Goal: Task Accomplishment & Management: Complete application form

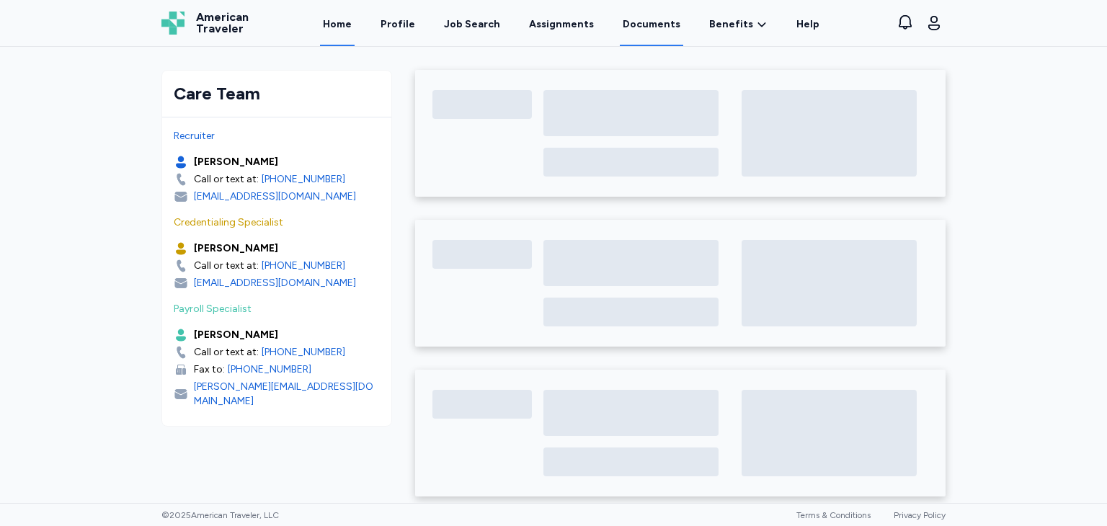
click at [668, 28] on link "Documents" at bounding box center [651, 23] width 63 height 45
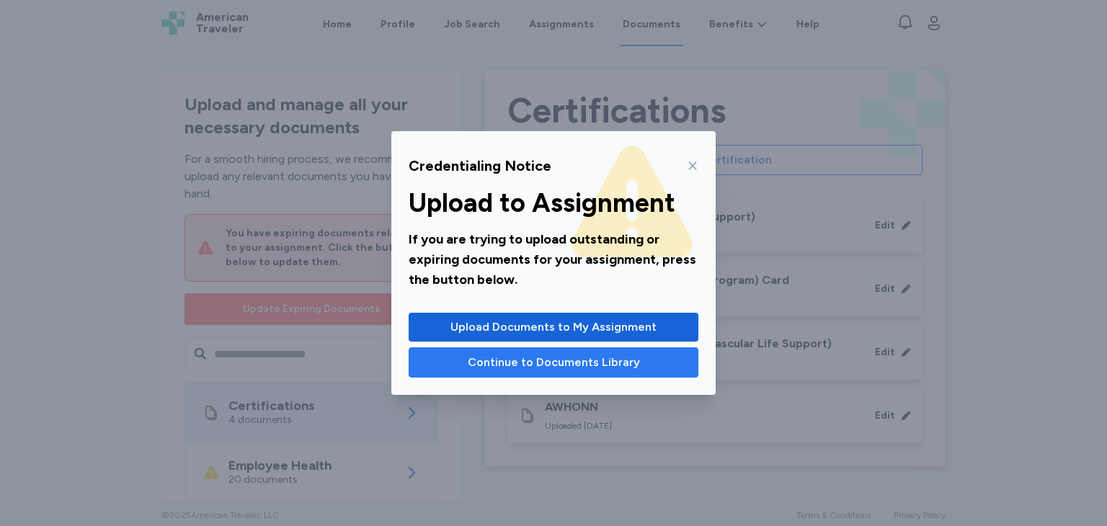
click at [537, 376] on button "Continue to Documents Library" at bounding box center [554, 362] width 290 height 30
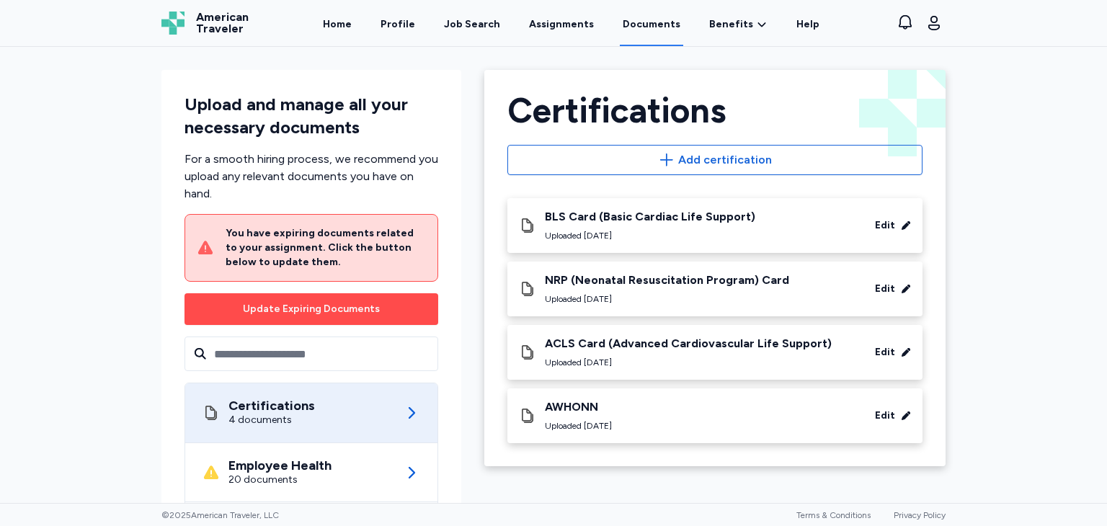
click at [366, 313] on div "Update Expiring Documents" at bounding box center [311, 309] width 137 height 14
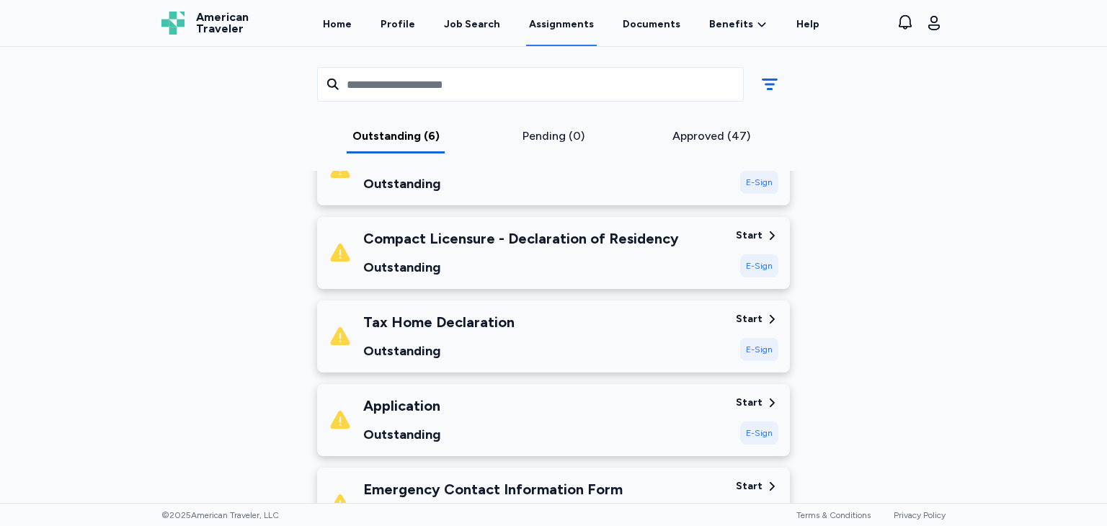
scroll to position [434, 0]
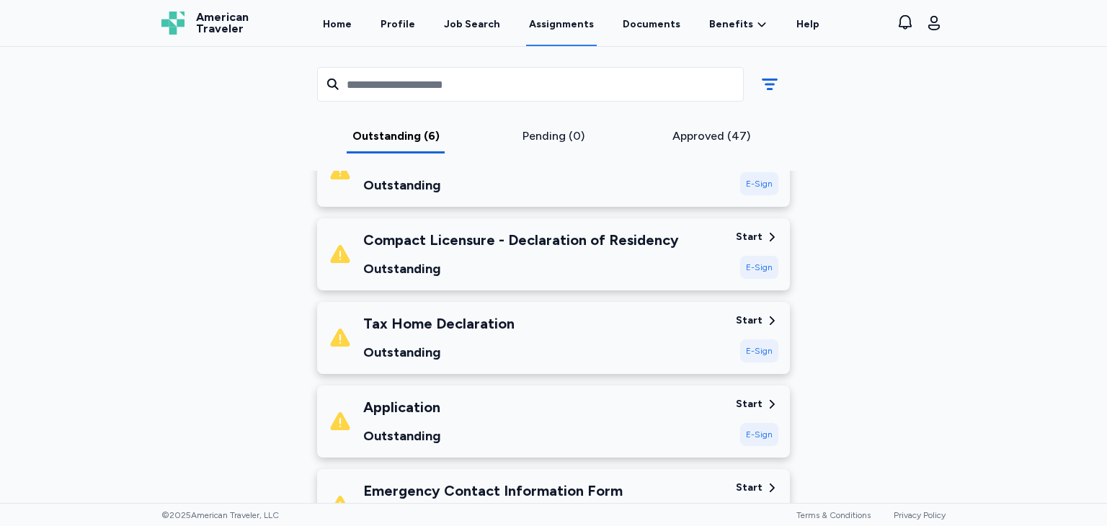
click at [753, 269] on div "E-Sign" at bounding box center [759, 267] width 38 height 23
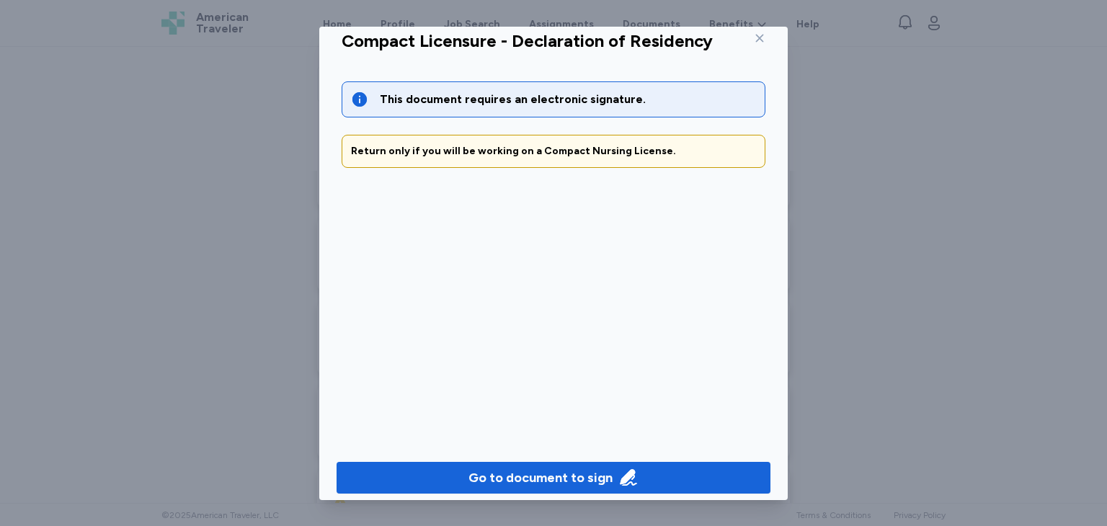
scroll to position [31, 0]
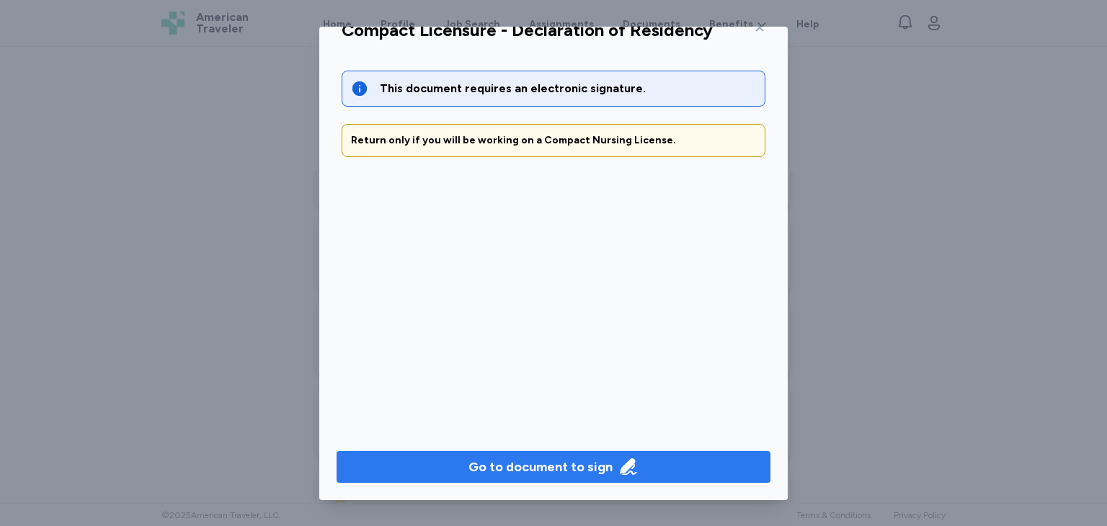
click at [543, 460] on div "Go to document to sign" at bounding box center [540, 467] width 144 height 20
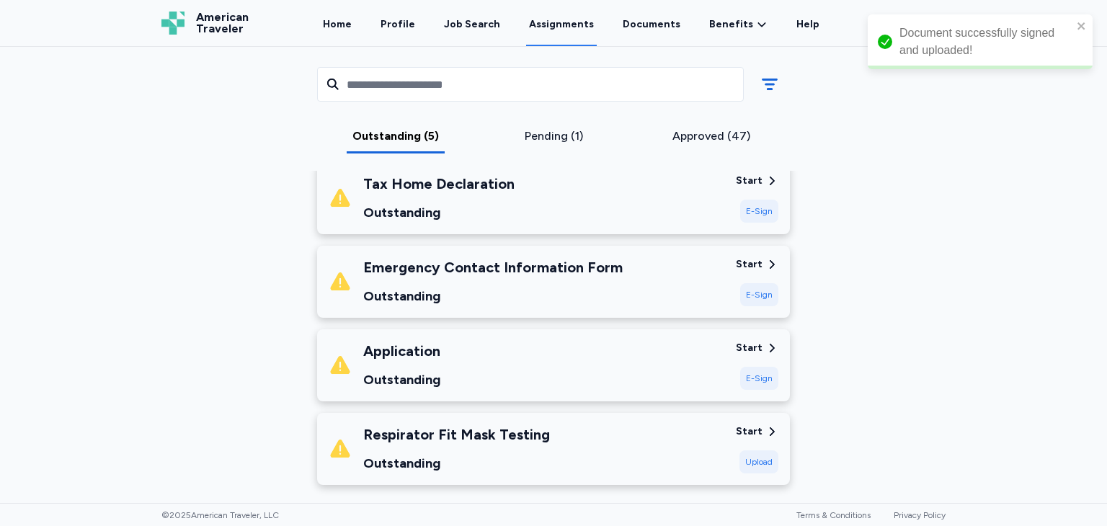
scroll to position [498, 0]
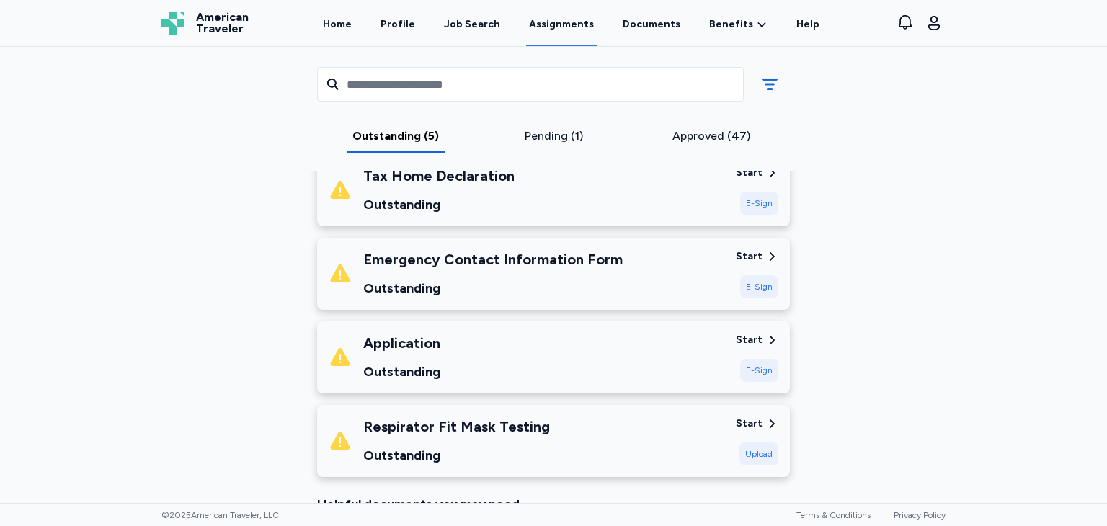
click at [765, 290] on div "E-Sign" at bounding box center [759, 286] width 38 height 23
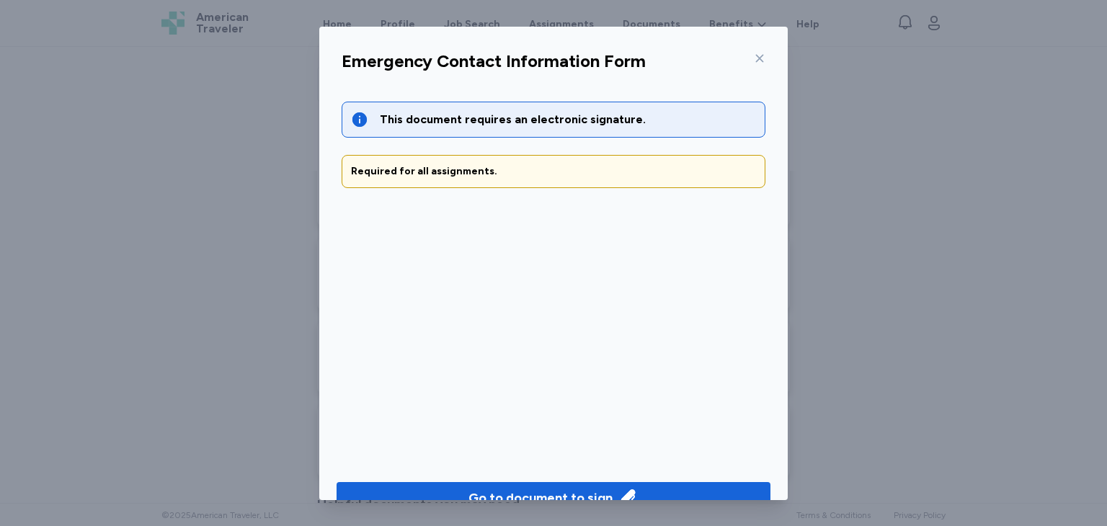
scroll to position [31, 0]
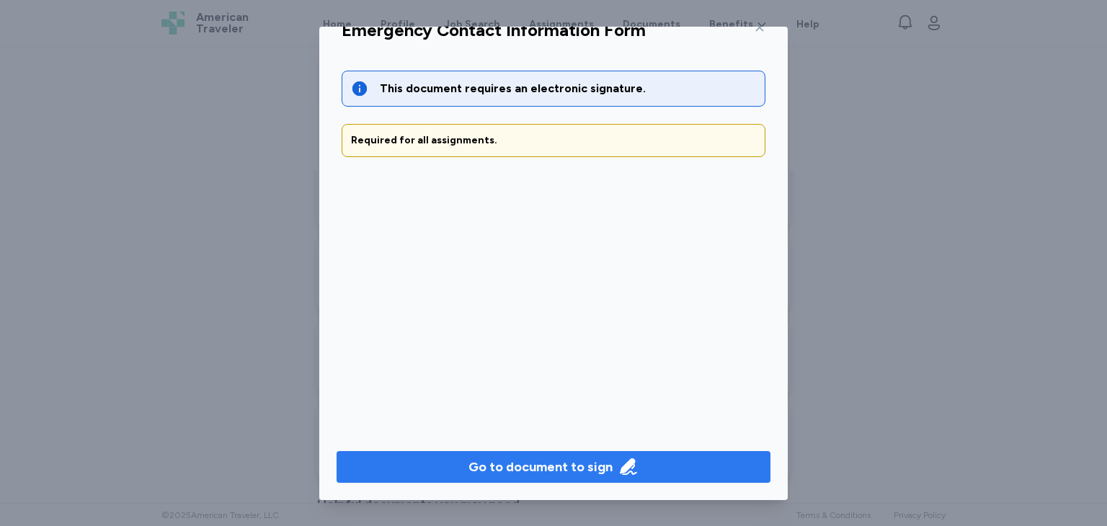
click at [582, 461] on div "Go to document to sign" at bounding box center [540, 467] width 144 height 20
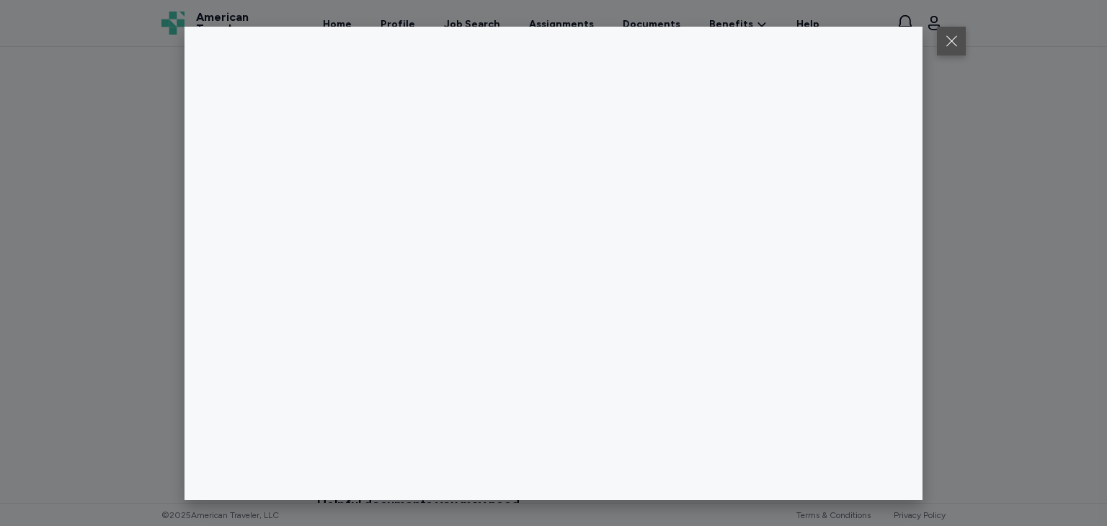
click at [946, 47] on button at bounding box center [951, 41] width 29 height 29
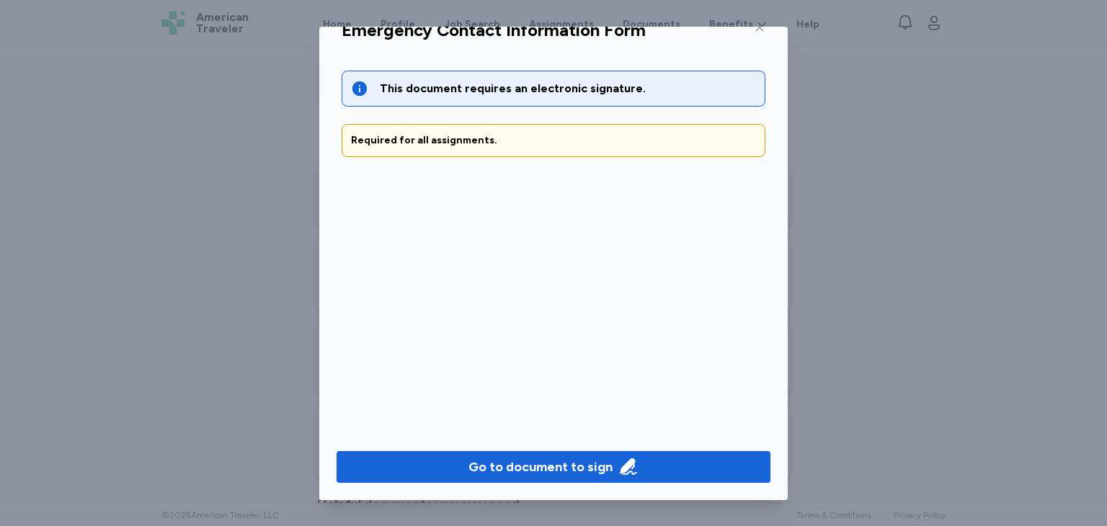
scroll to position [0, 0]
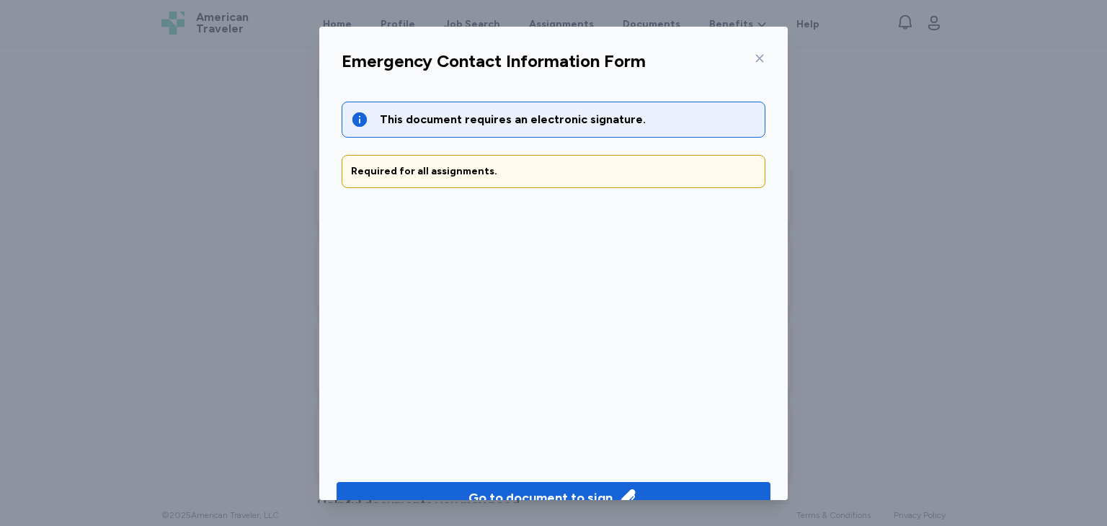
click at [766, 60] on div "Emergency Contact Information Form" at bounding box center [553, 65] width 447 height 37
click at [761, 58] on icon at bounding box center [760, 59] width 12 height 12
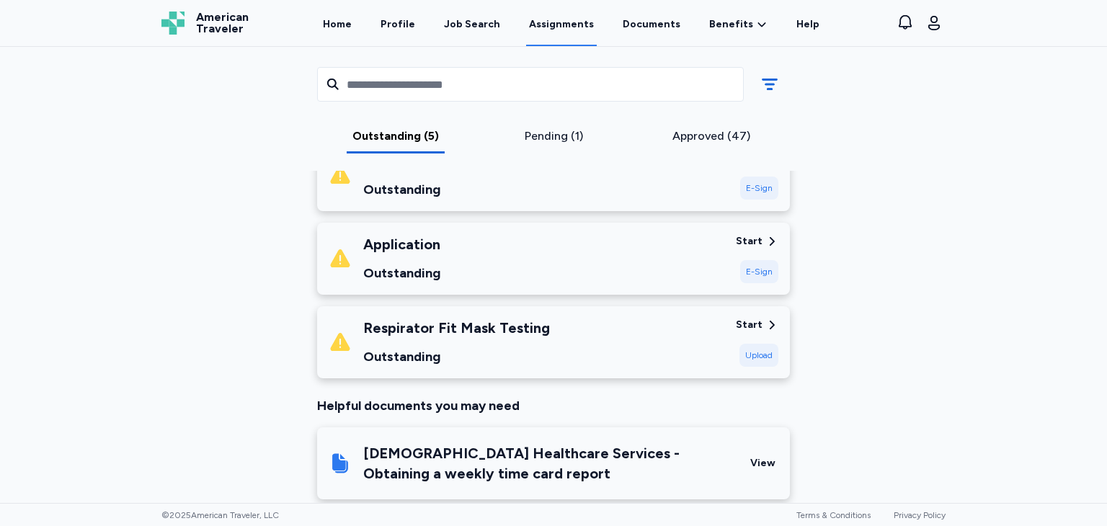
scroll to position [600, 0]
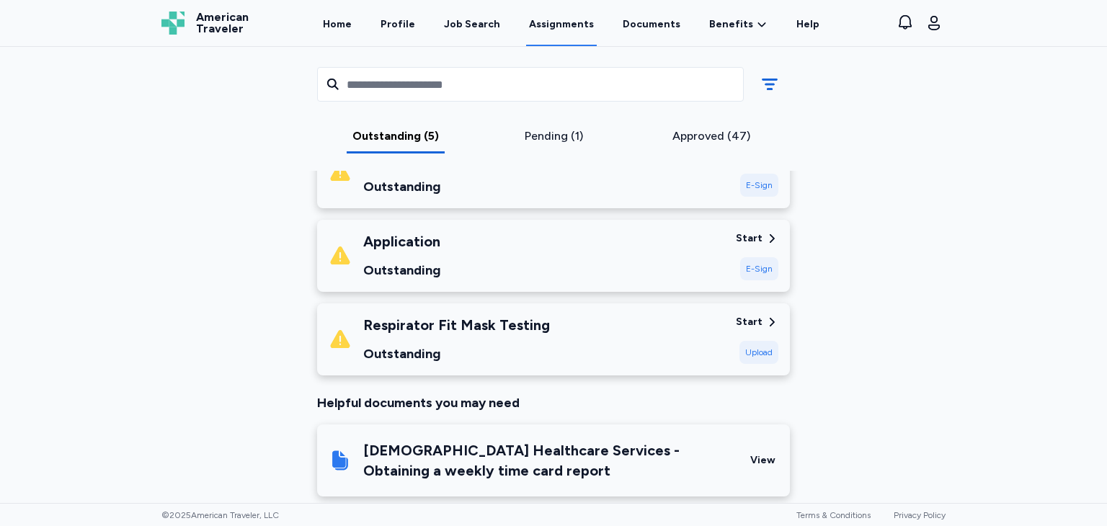
click at [758, 269] on div "E-Sign" at bounding box center [759, 268] width 38 height 23
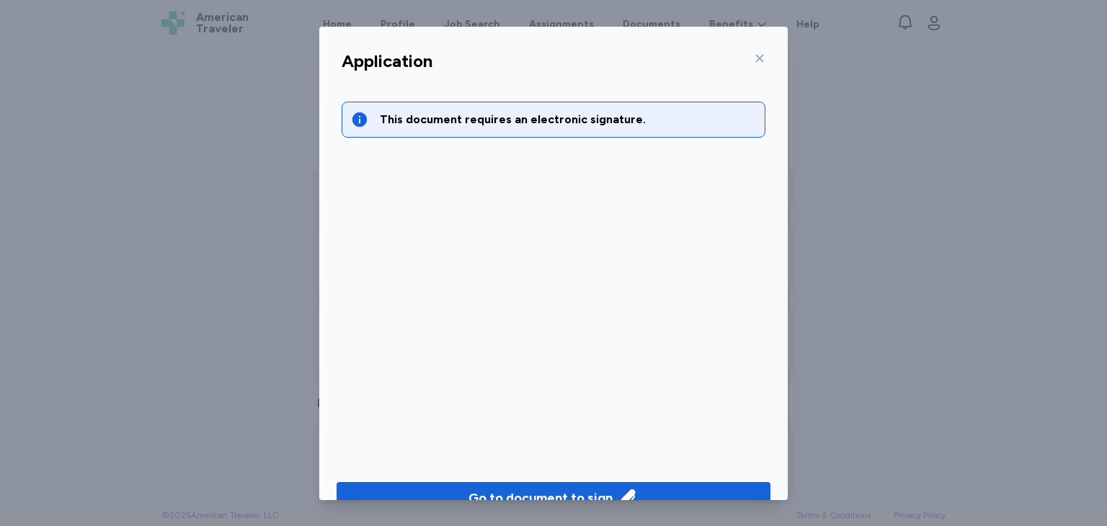
scroll to position [31, 0]
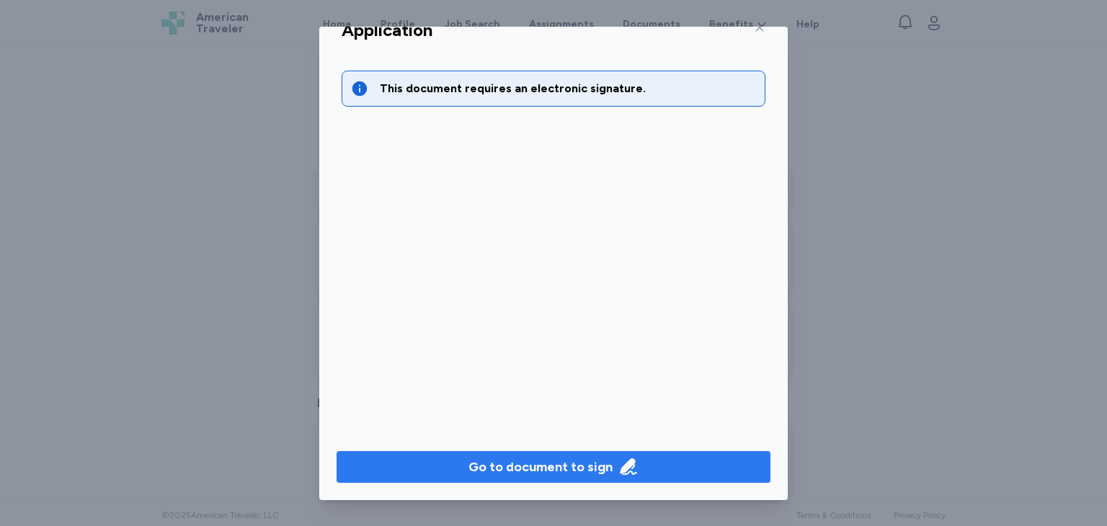
click at [591, 468] on div "Go to document to sign" at bounding box center [540, 467] width 144 height 20
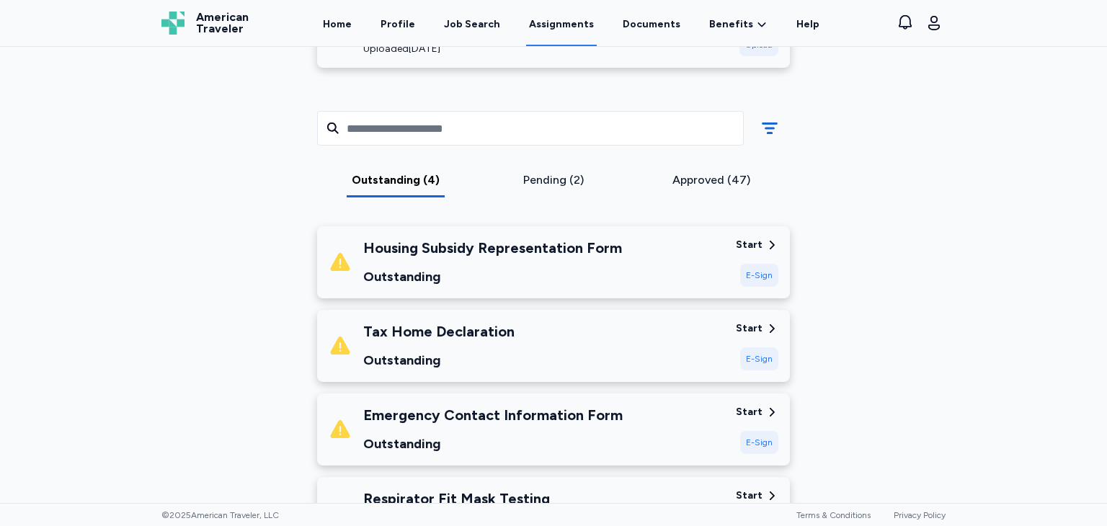
scroll to position [341, 0]
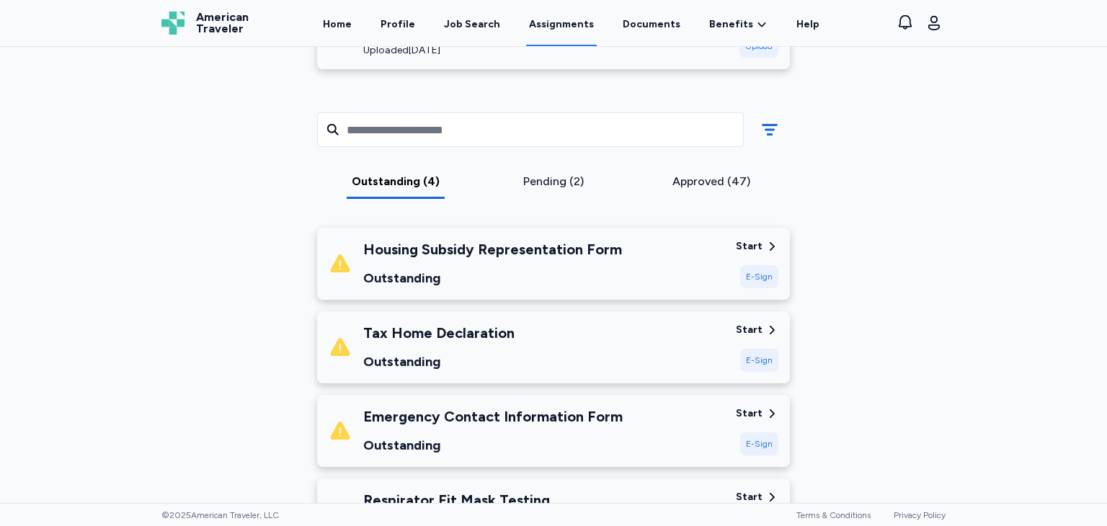
click at [752, 364] on div "E-Sign" at bounding box center [759, 360] width 38 height 23
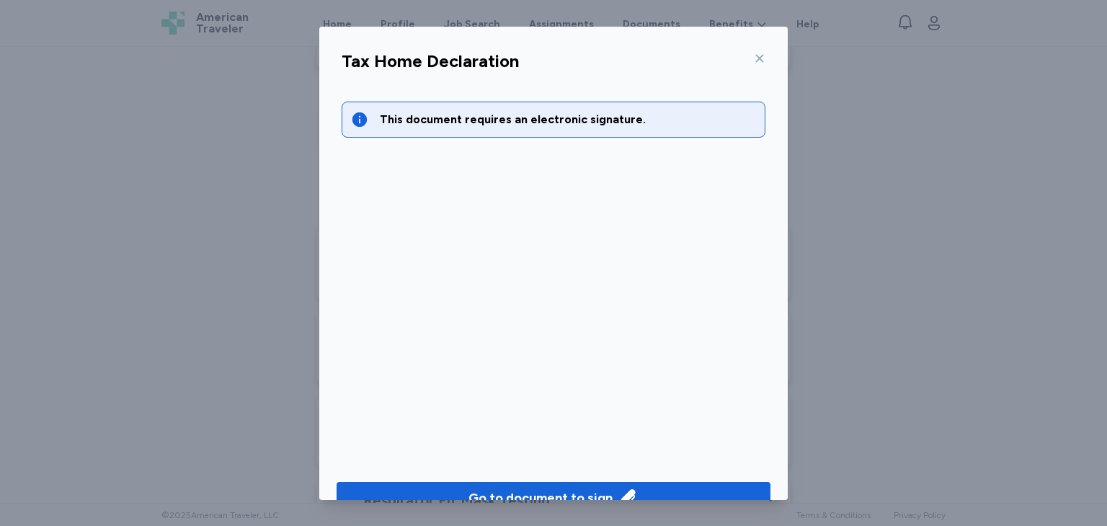
scroll to position [31, 0]
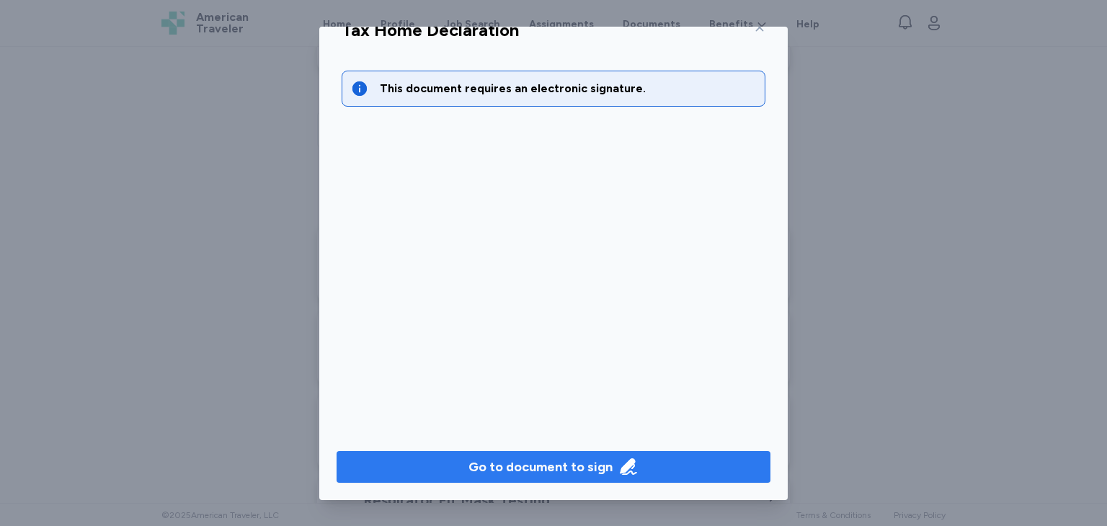
click at [633, 463] on icon "button" at bounding box center [628, 467] width 20 height 20
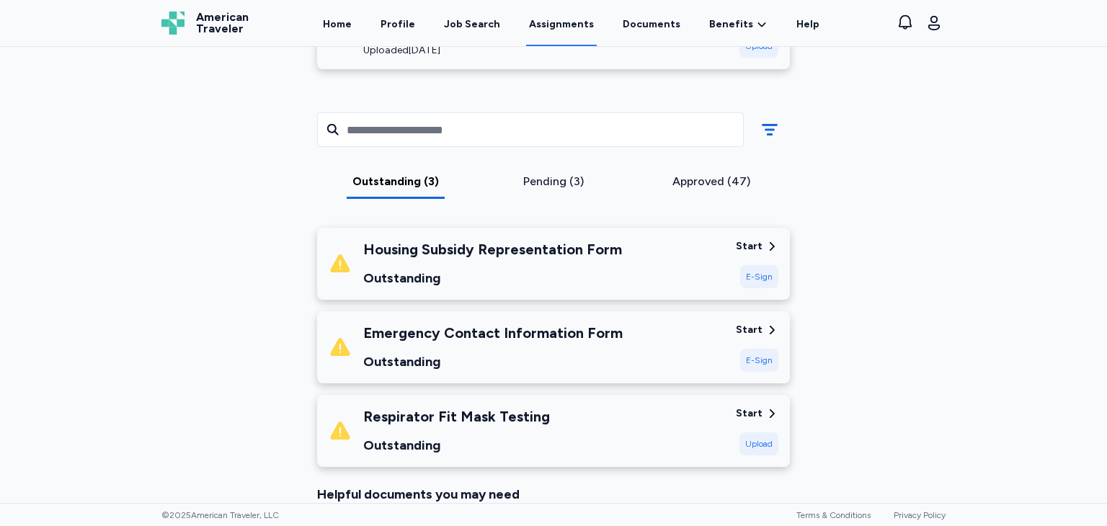
click at [752, 275] on div "E-Sign" at bounding box center [759, 276] width 38 height 23
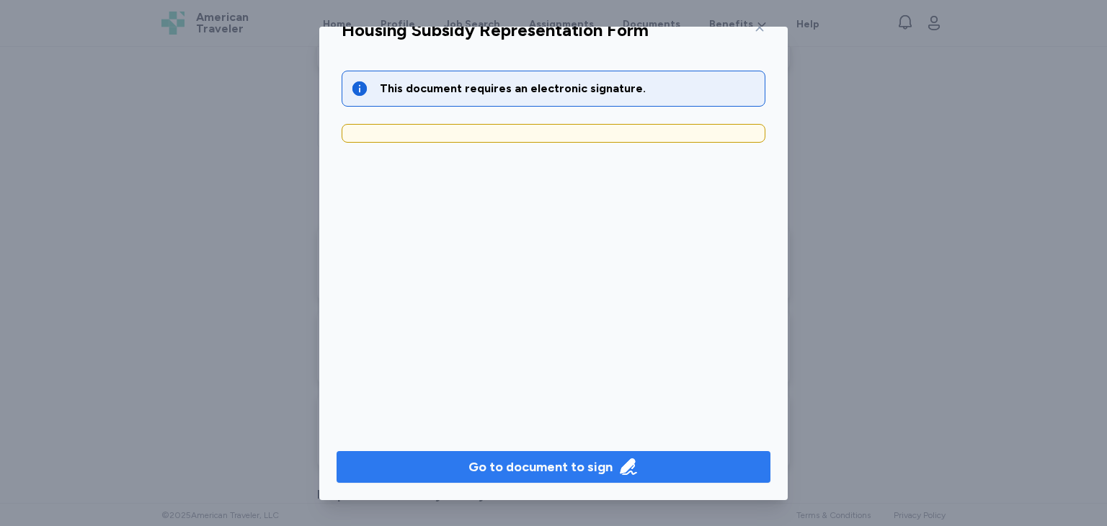
click at [568, 461] on div "Go to document to sign" at bounding box center [540, 467] width 144 height 20
